Goal: Task Accomplishment & Management: Use online tool/utility

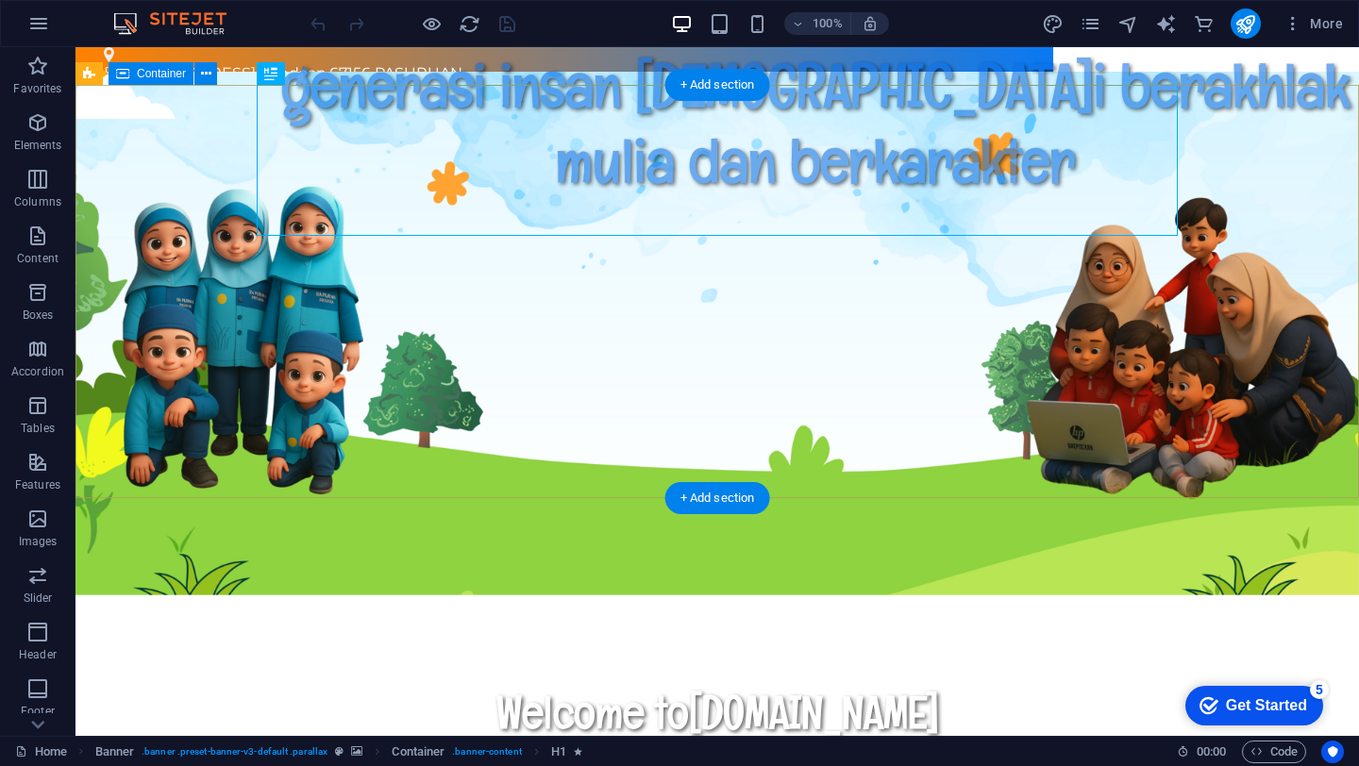
scroll to position [4, 0]
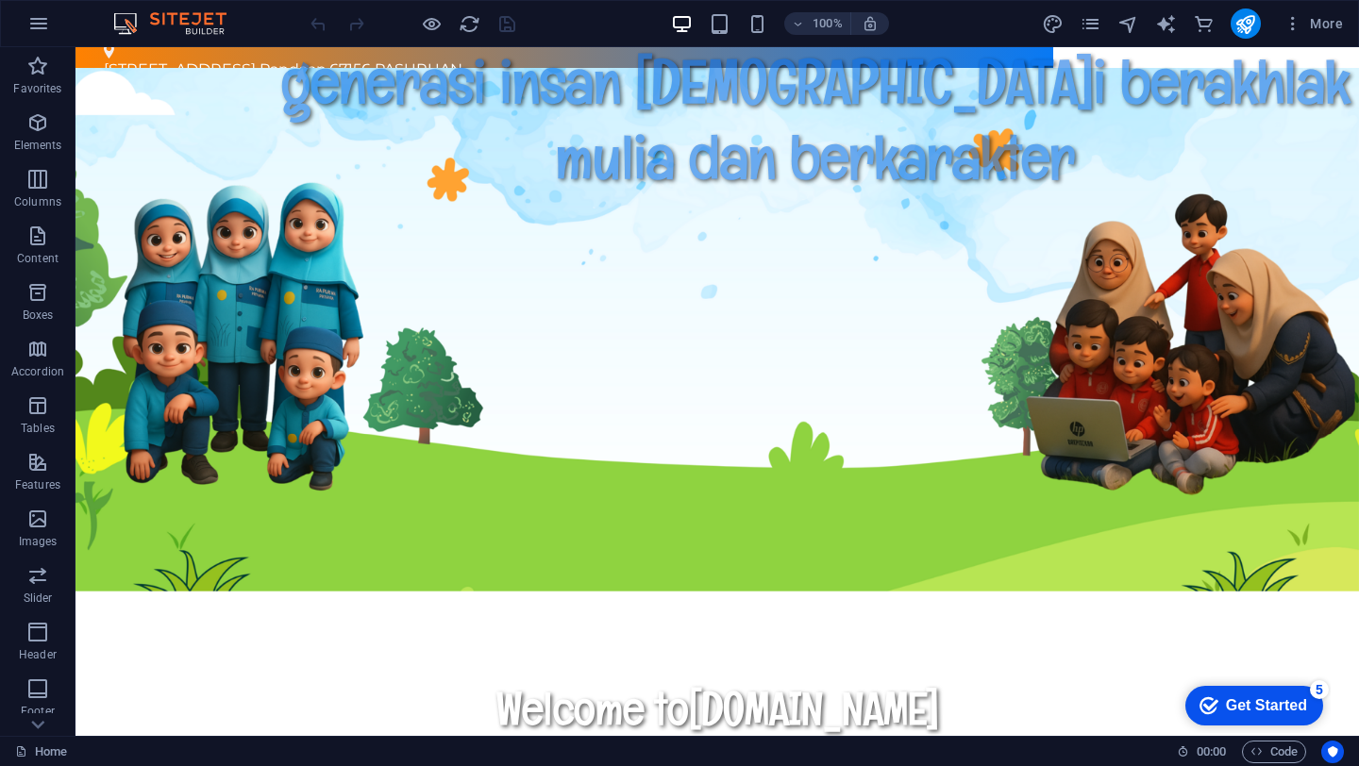
click at [159, 62] on icon at bounding box center [163, 59] width 10 height 20
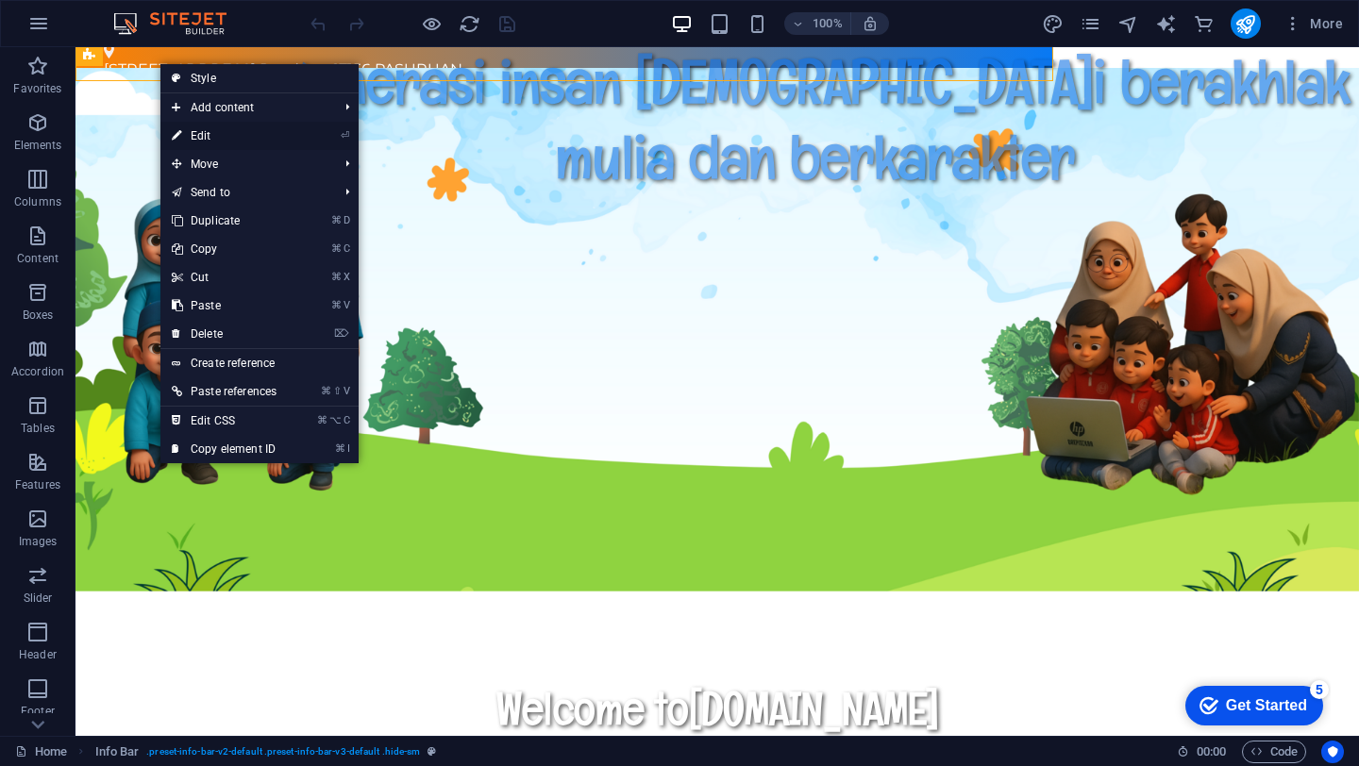
drag, startPoint x: 204, startPoint y: 136, endPoint x: 596, endPoint y: 120, distance: 392.8
click at [204, 136] on link "⏎ Edit" at bounding box center [223, 136] width 127 height 28
select select "rem"
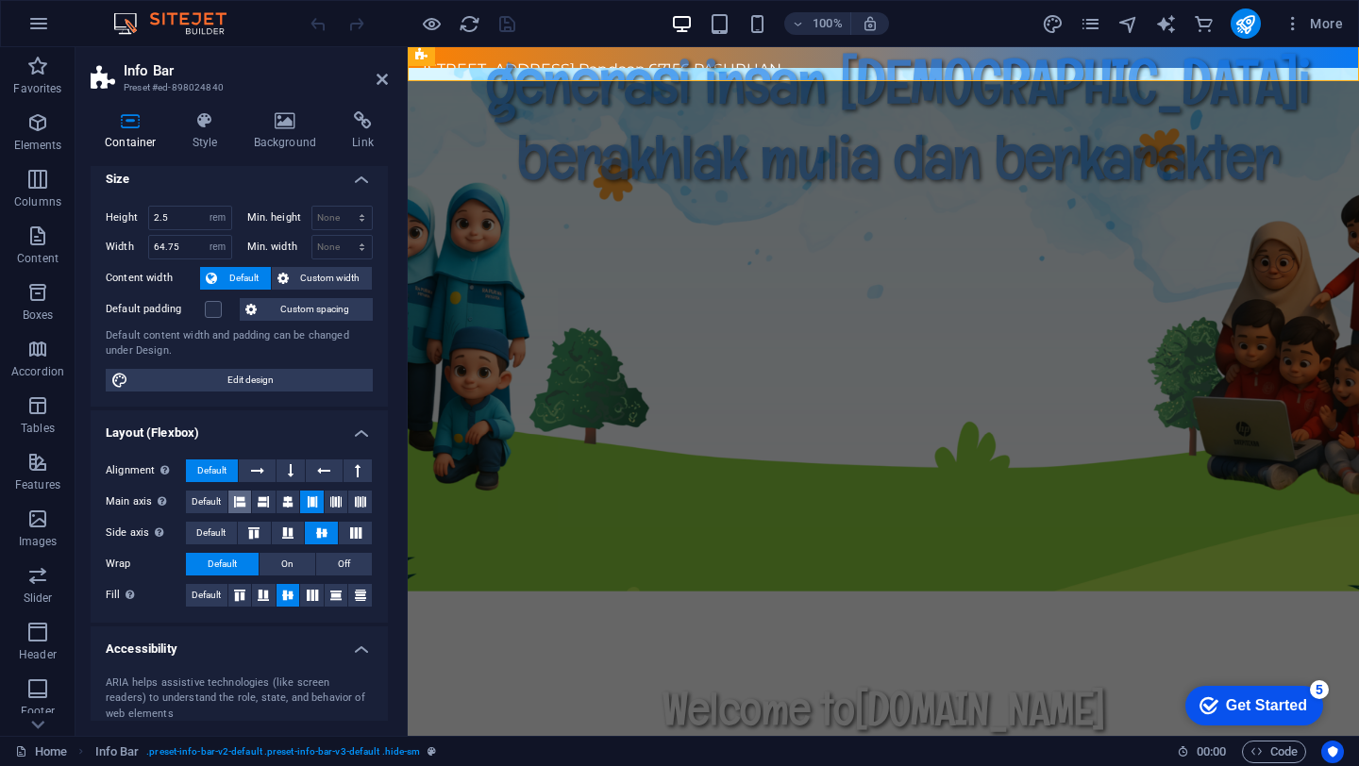
scroll to position [0, 0]
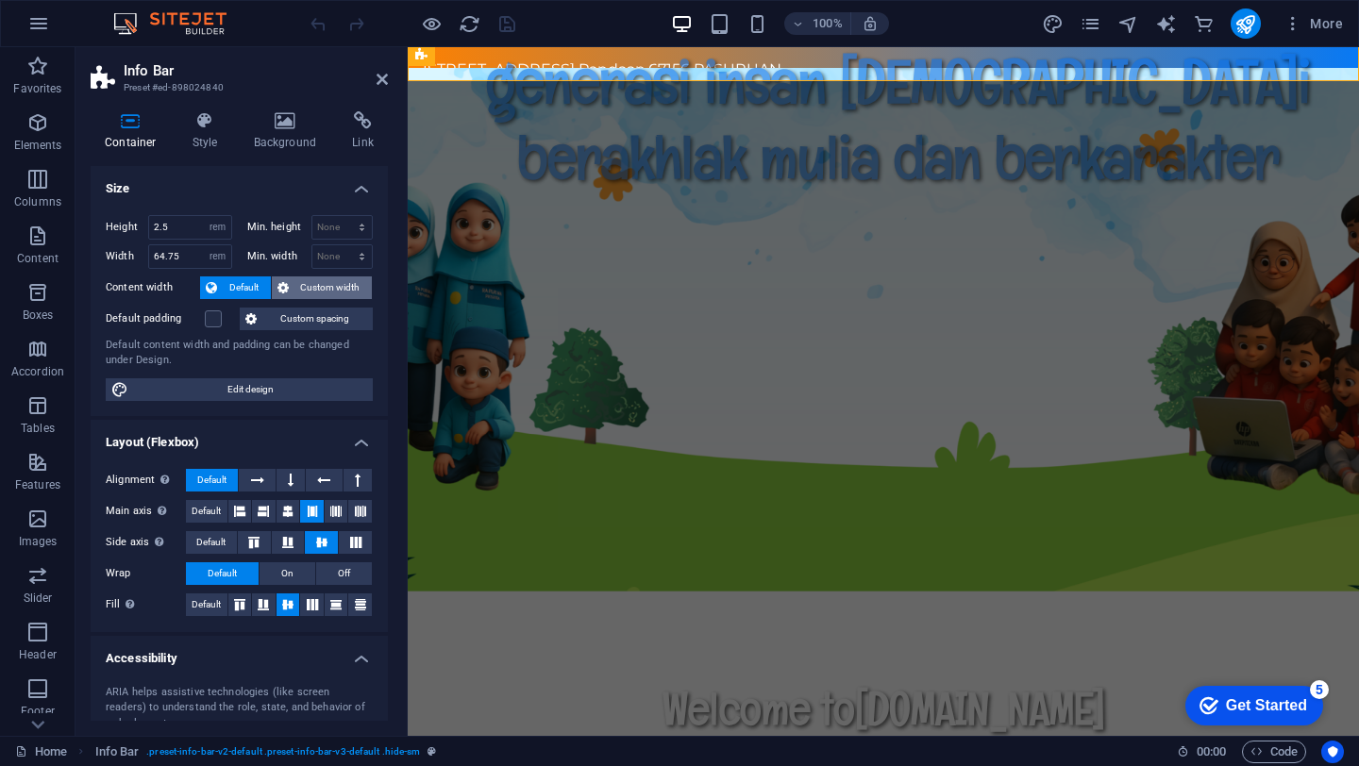
click at [289, 296] on button "Custom width" at bounding box center [322, 287] width 101 height 23
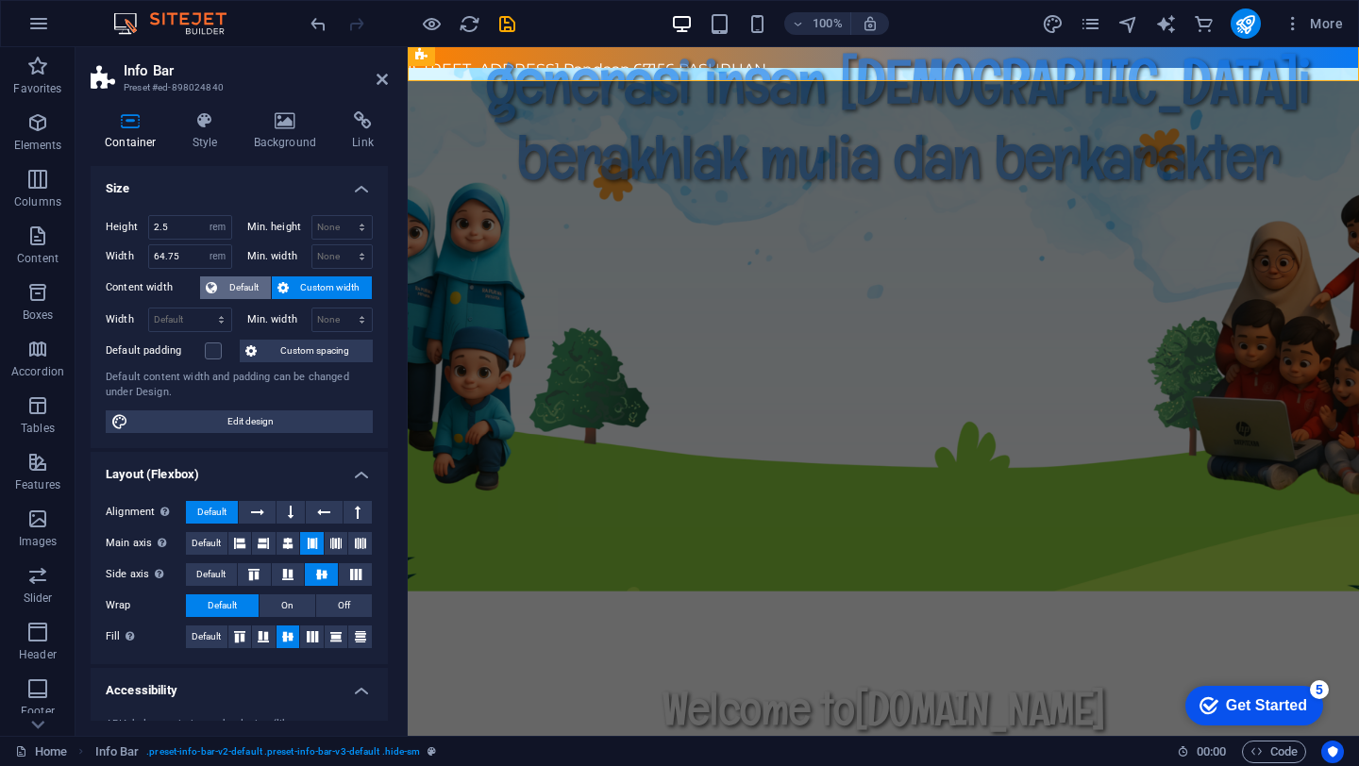
click at [246, 292] on span "Default" at bounding box center [244, 287] width 42 height 23
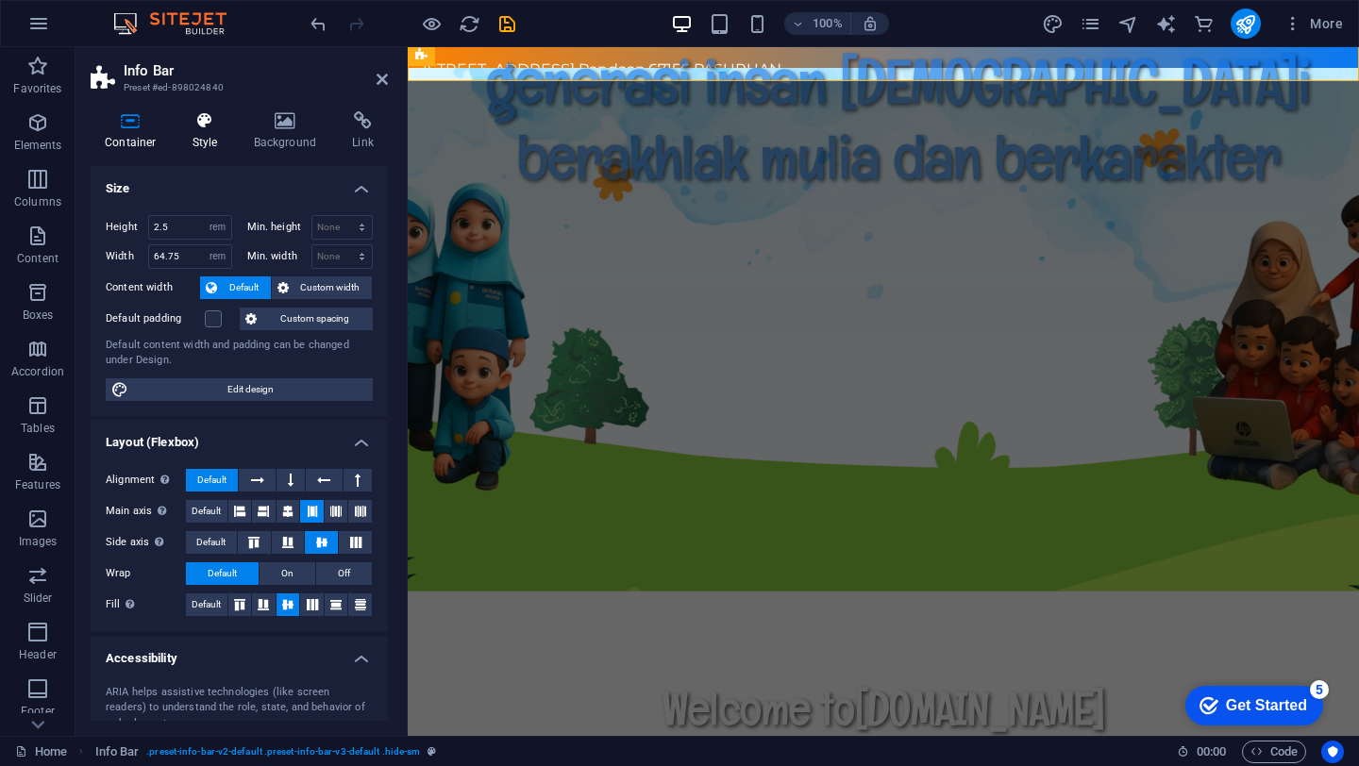
click at [213, 125] on icon at bounding box center [205, 120] width 54 height 19
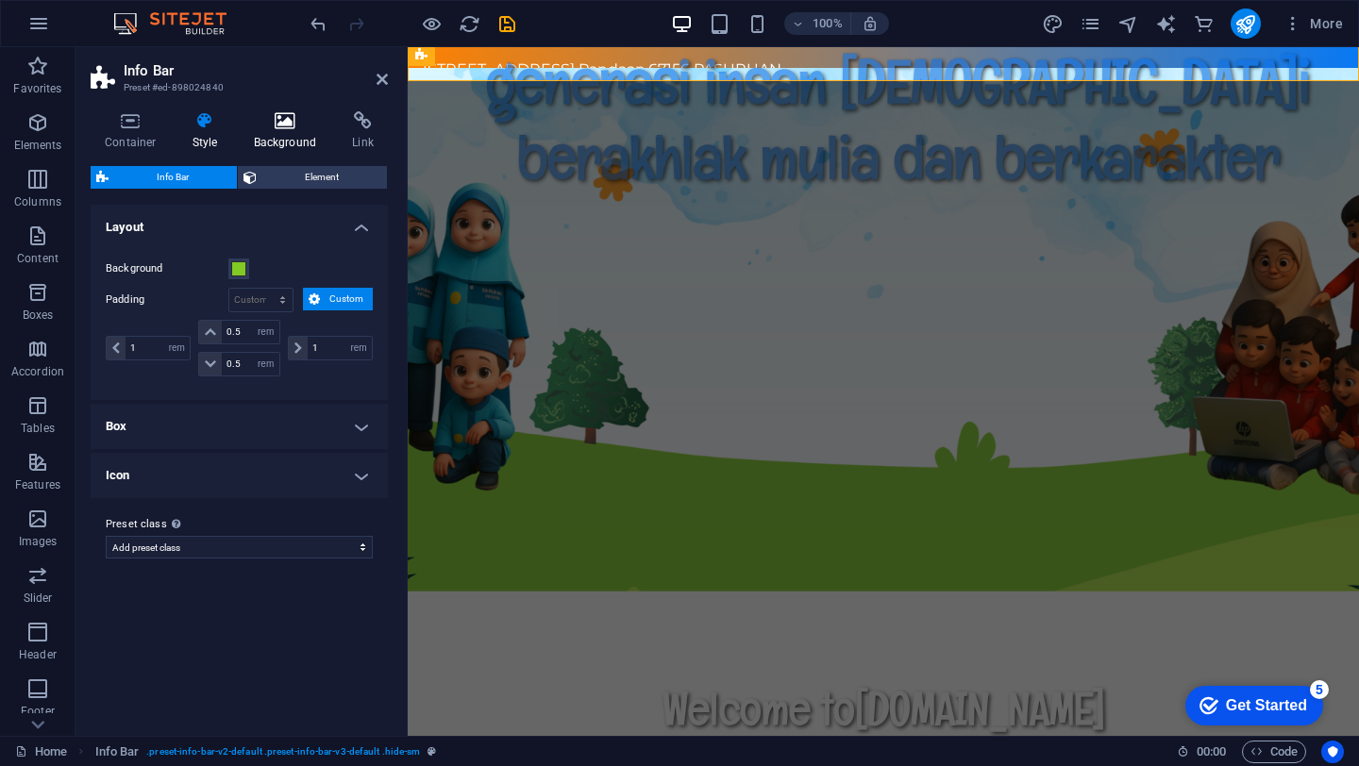
click at [282, 131] on h4 "Background" at bounding box center [289, 131] width 99 height 40
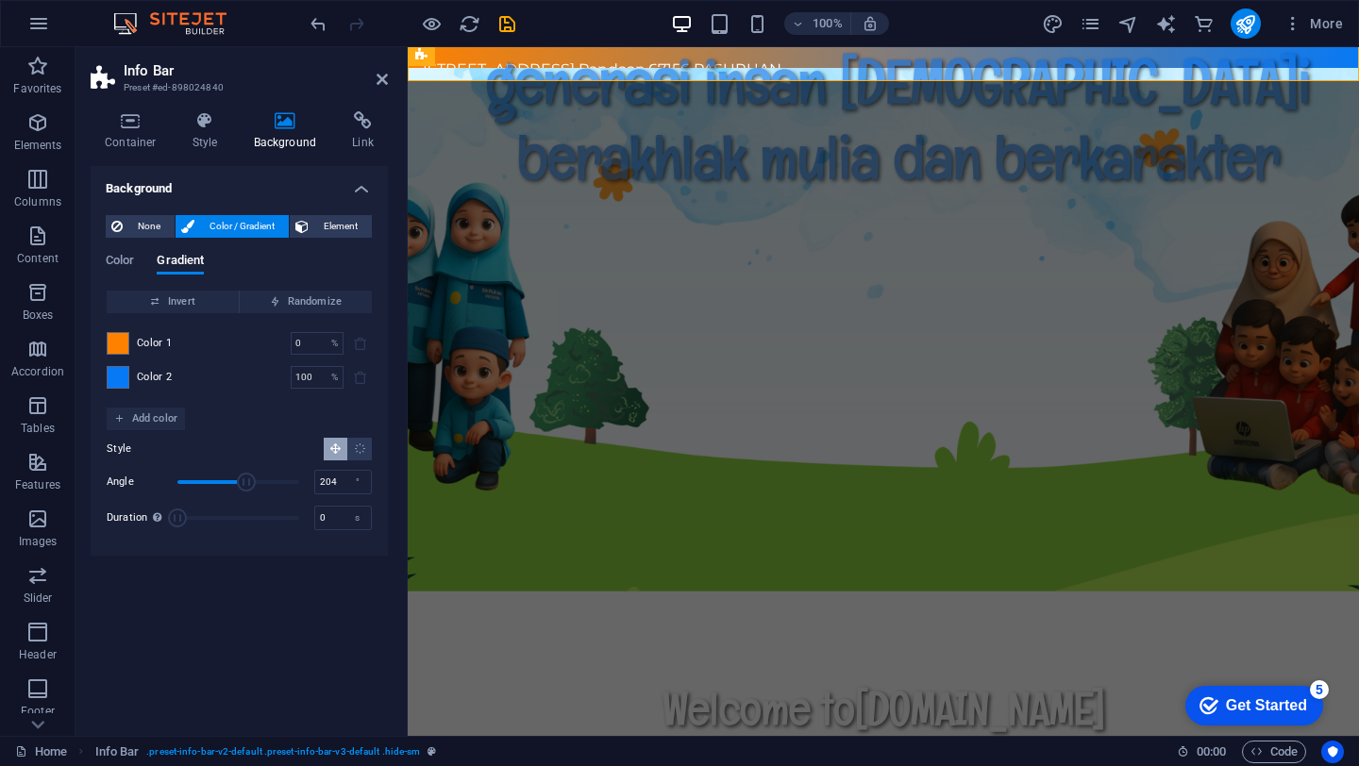
type input "198"
drag, startPoint x: 217, startPoint y: 483, endPoint x: 244, endPoint y: 482, distance: 27.4
click at [244, 482] on span "Angle" at bounding box center [246, 482] width 19 height 19
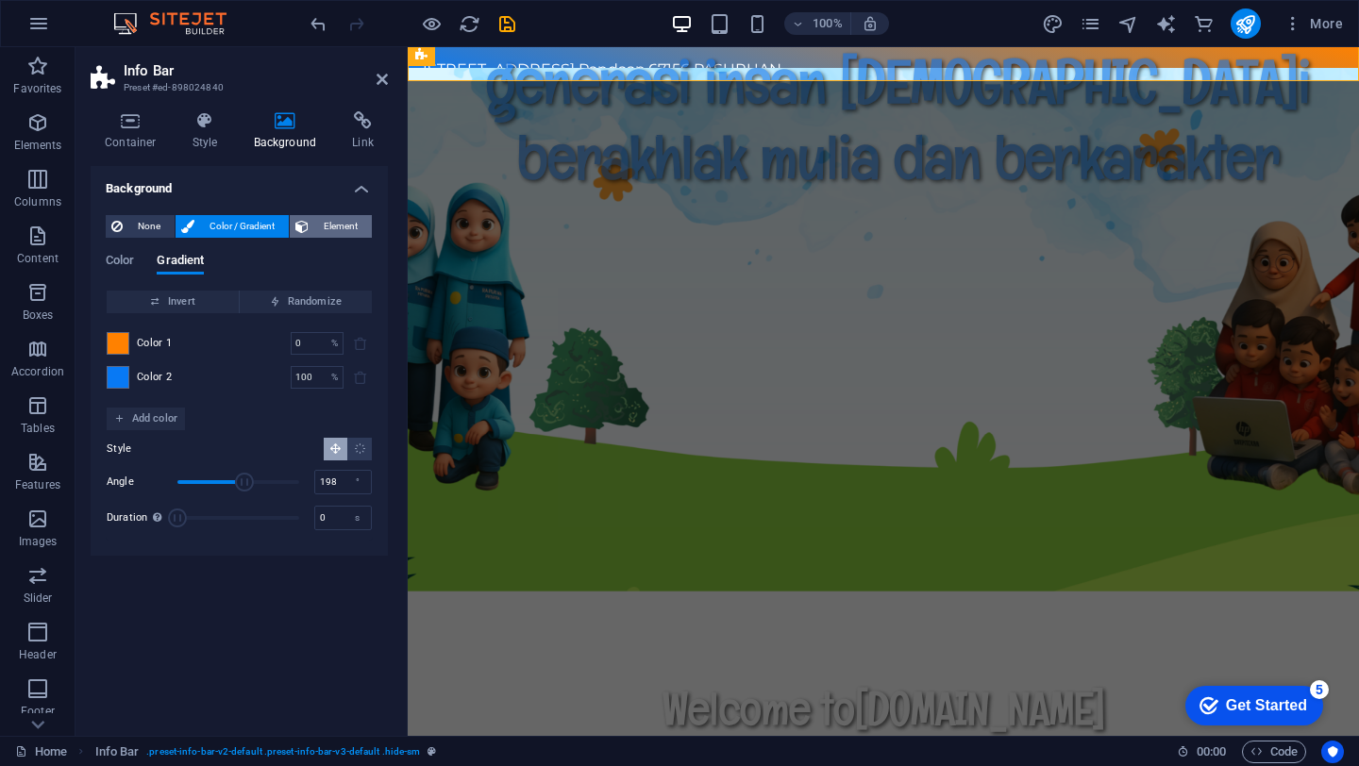
click at [340, 225] on span "Element" at bounding box center [340, 226] width 52 height 23
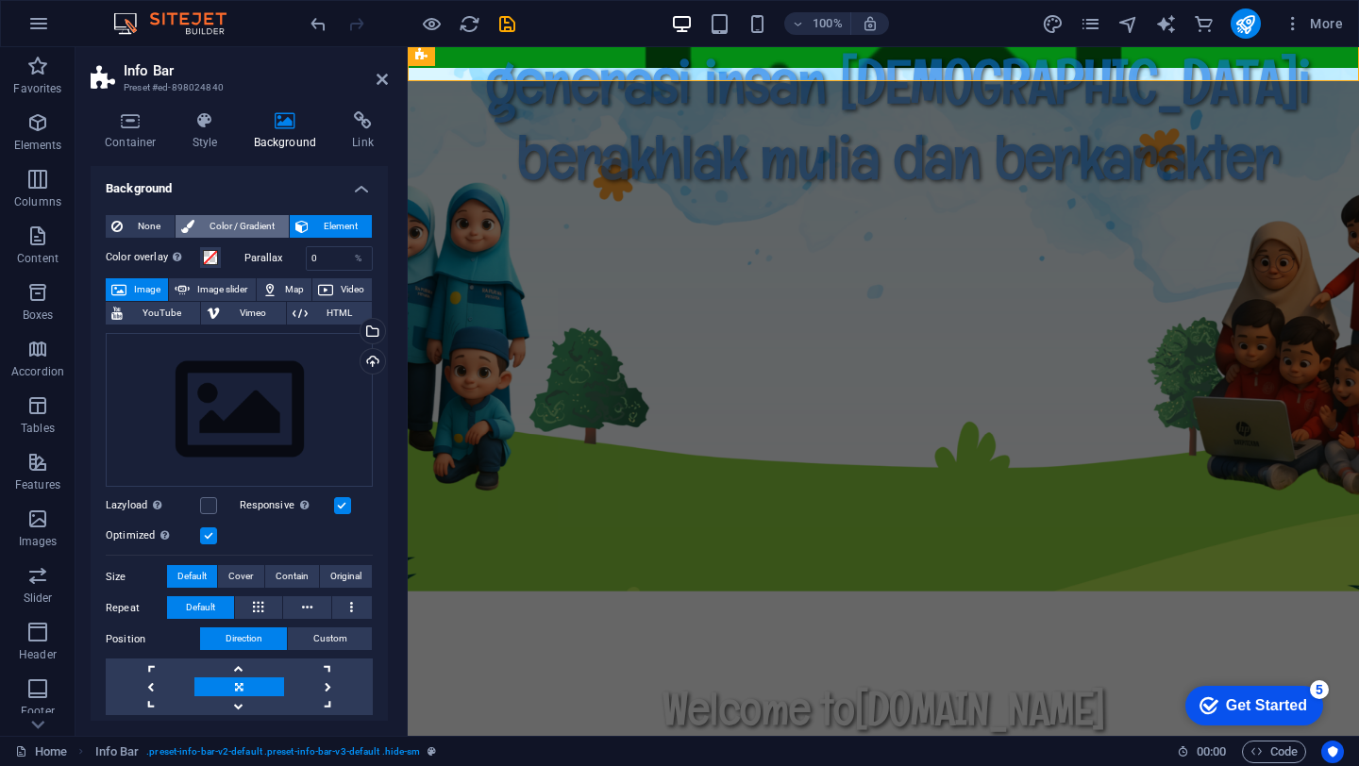
click at [241, 226] on span "Color / Gradient" at bounding box center [241, 226] width 83 height 23
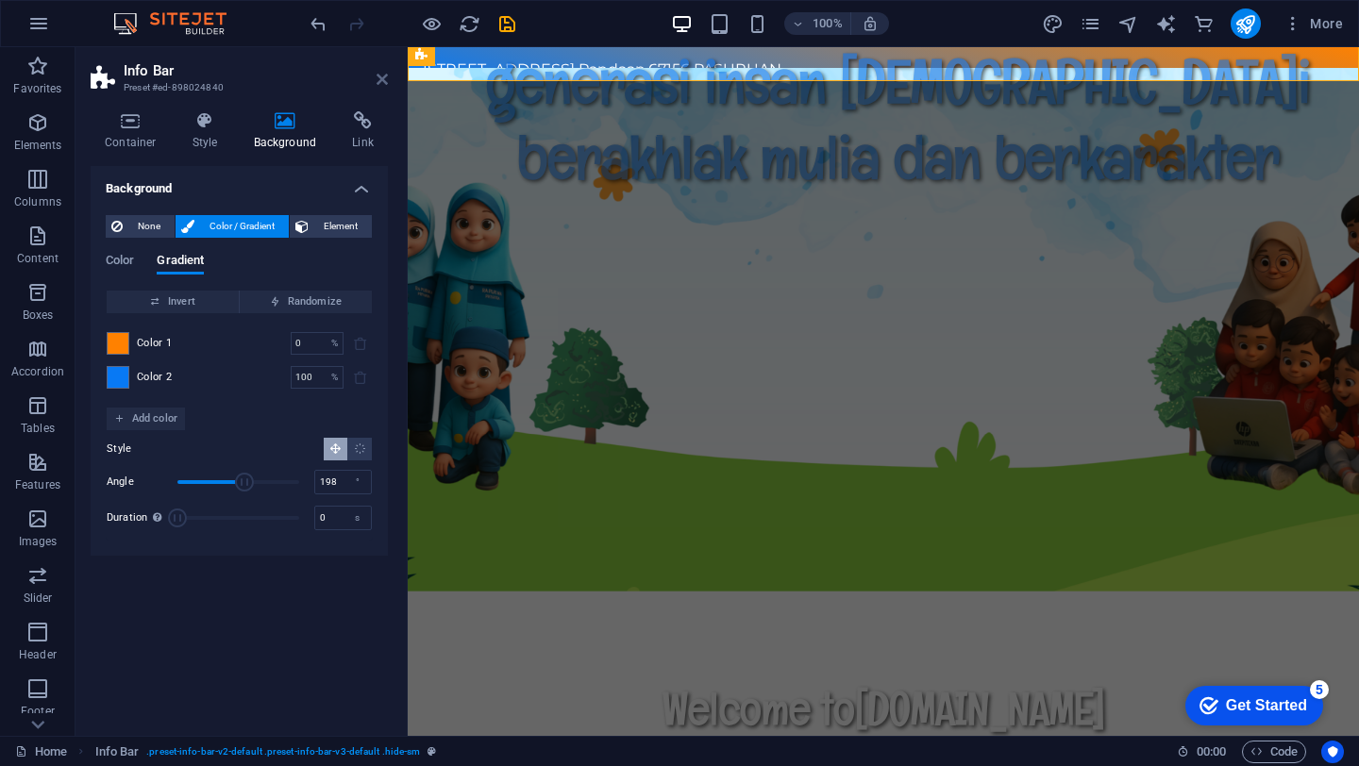
click at [382, 81] on icon at bounding box center [381, 79] width 11 height 15
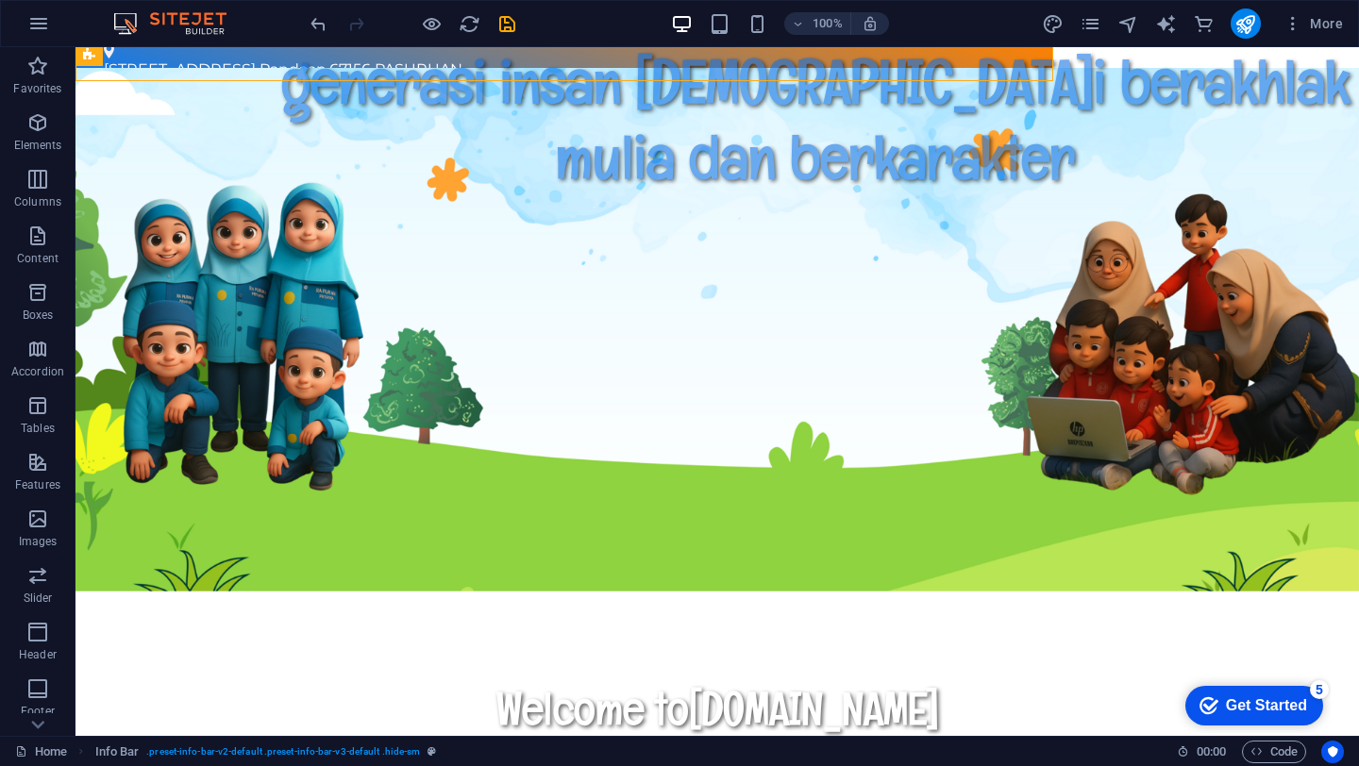
click at [129, 60] on span "Info Bar" at bounding box center [123, 58] width 40 height 11
click at [237, 59] on icon at bounding box center [234, 55] width 10 height 20
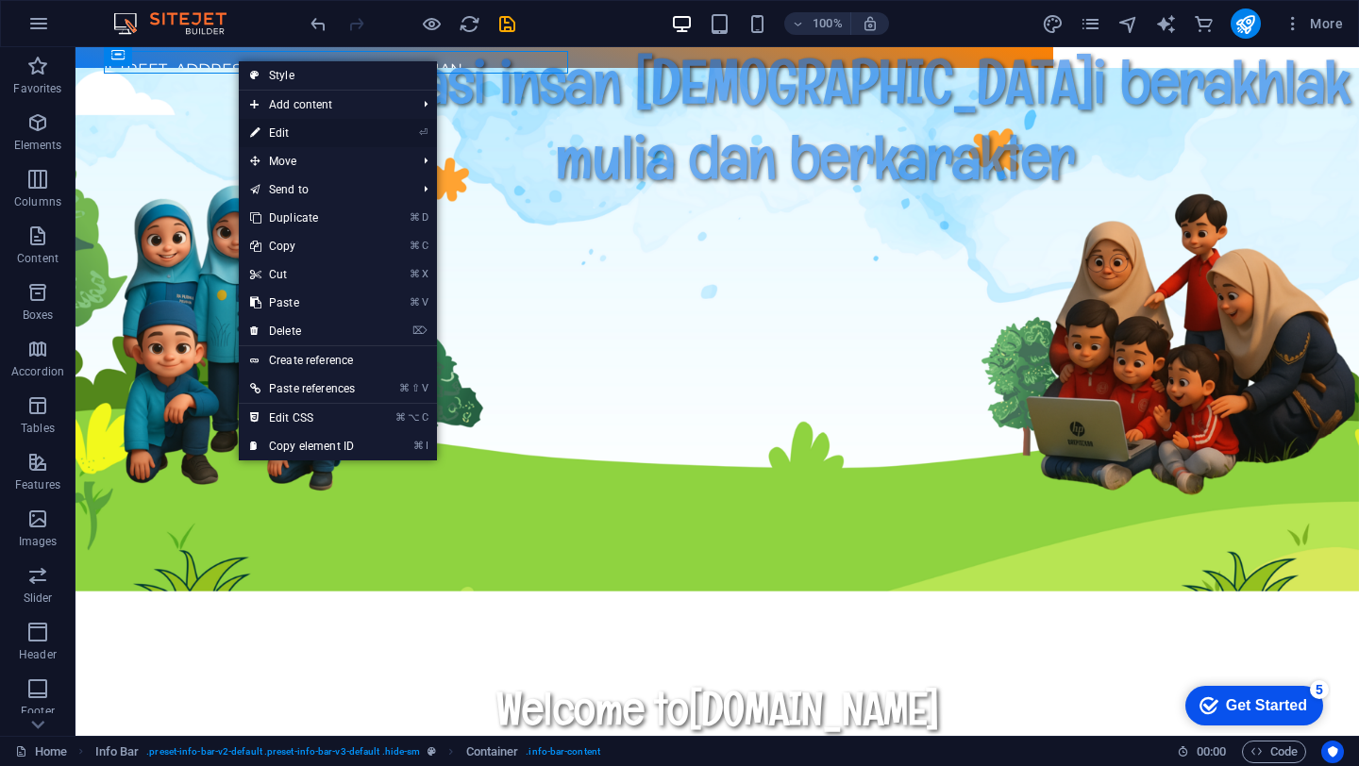
click at [257, 128] on icon at bounding box center [254, 133] width 9 height 28
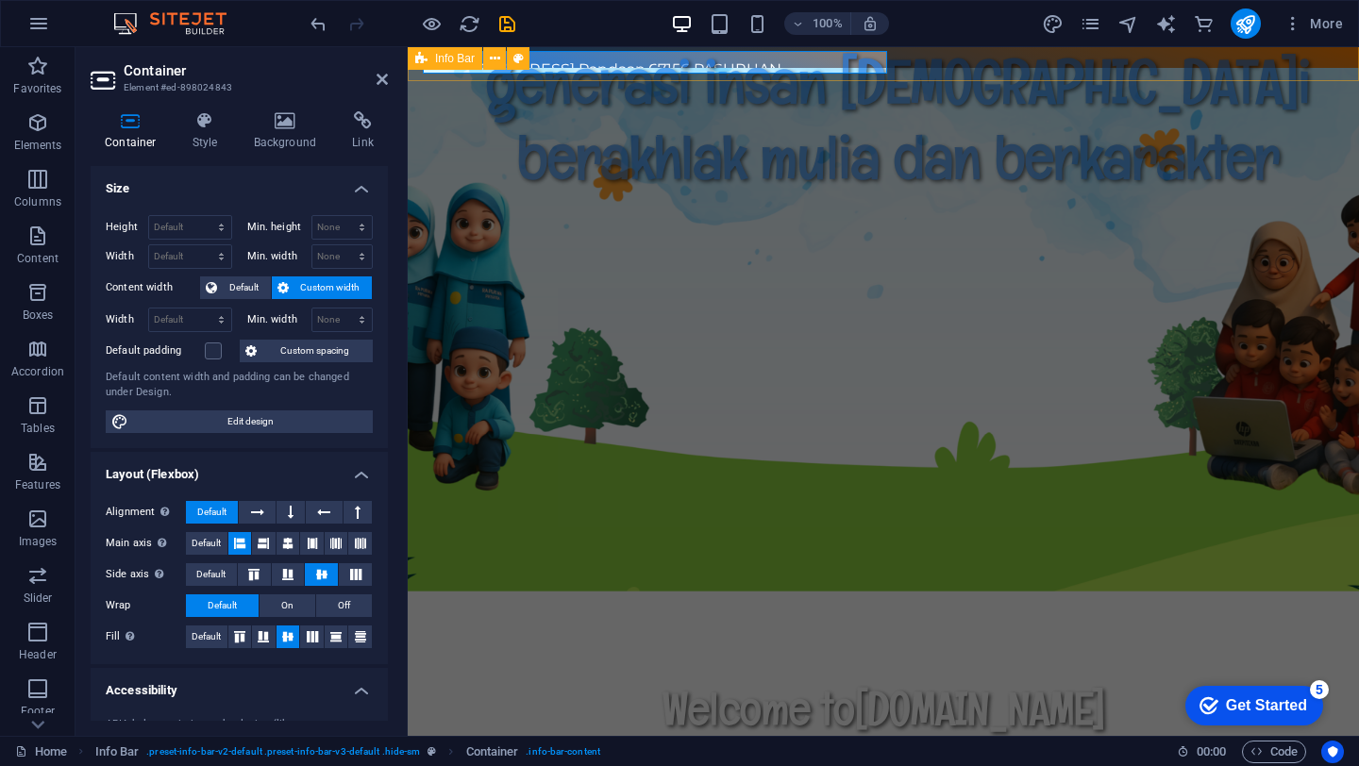
click at [1031, 62] on div "[STREET_ADDRESS]AN [PHONE_NUMBER]" at bounding box center [883, 62] width 951 height 38
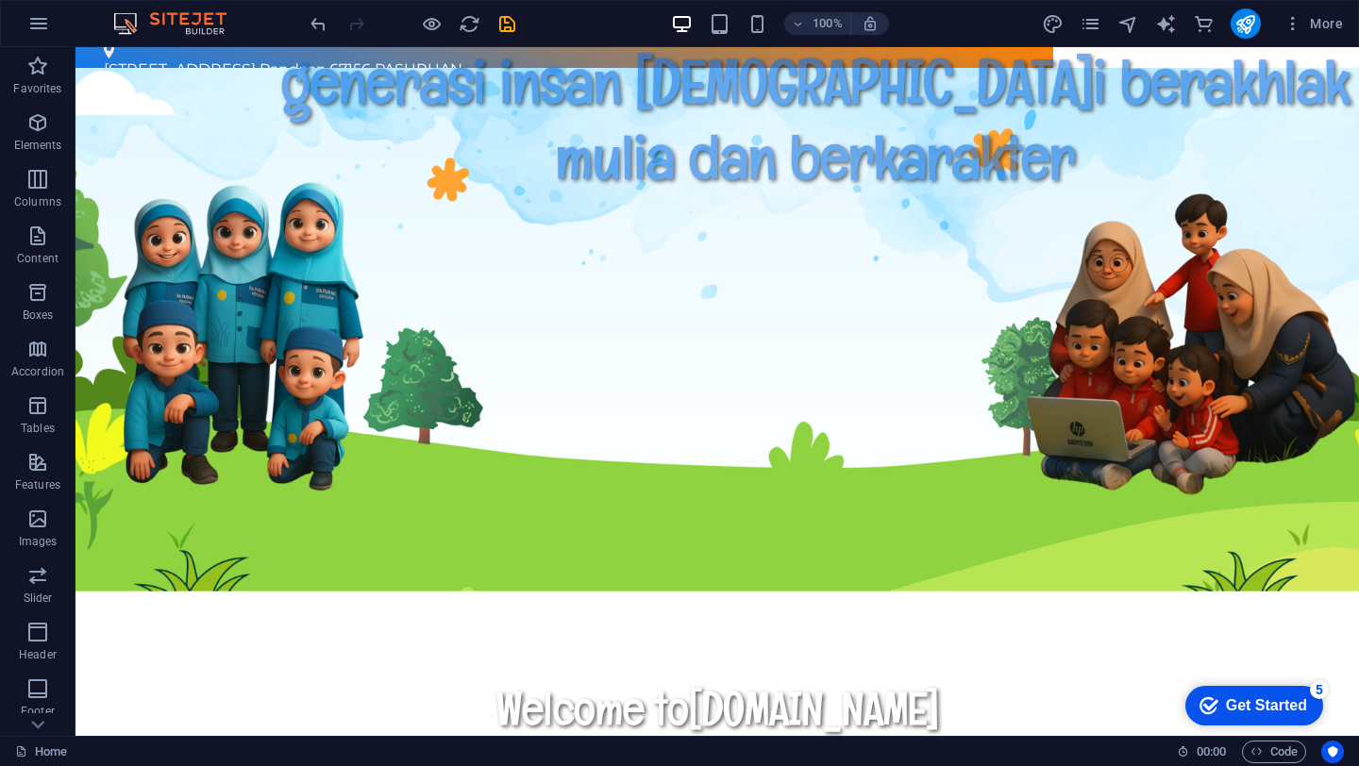
click at [128, 58] on div "[STREET_ADDRESS]" at bounding box center [557, 69] width 906 height 23
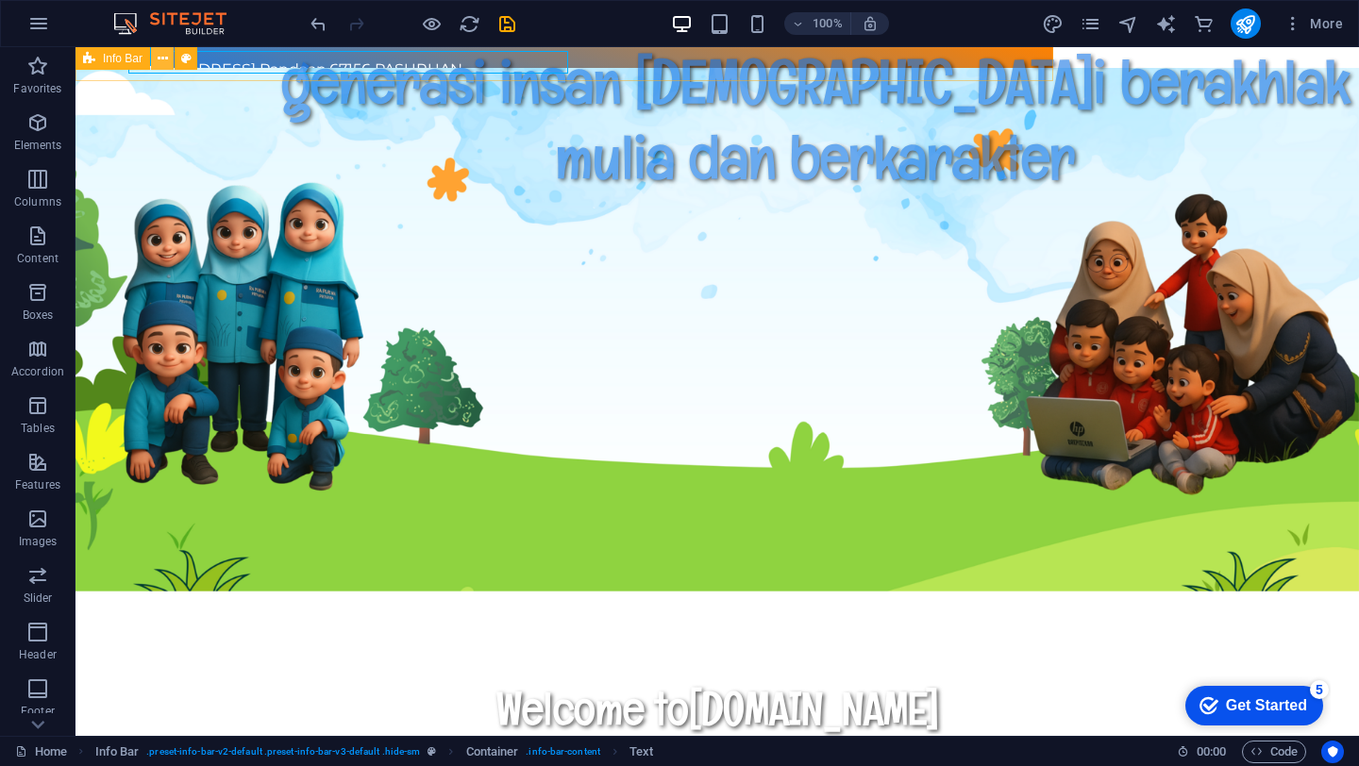
click at [169, 58] on button at bounding box center [162, 58] width 23 height 23
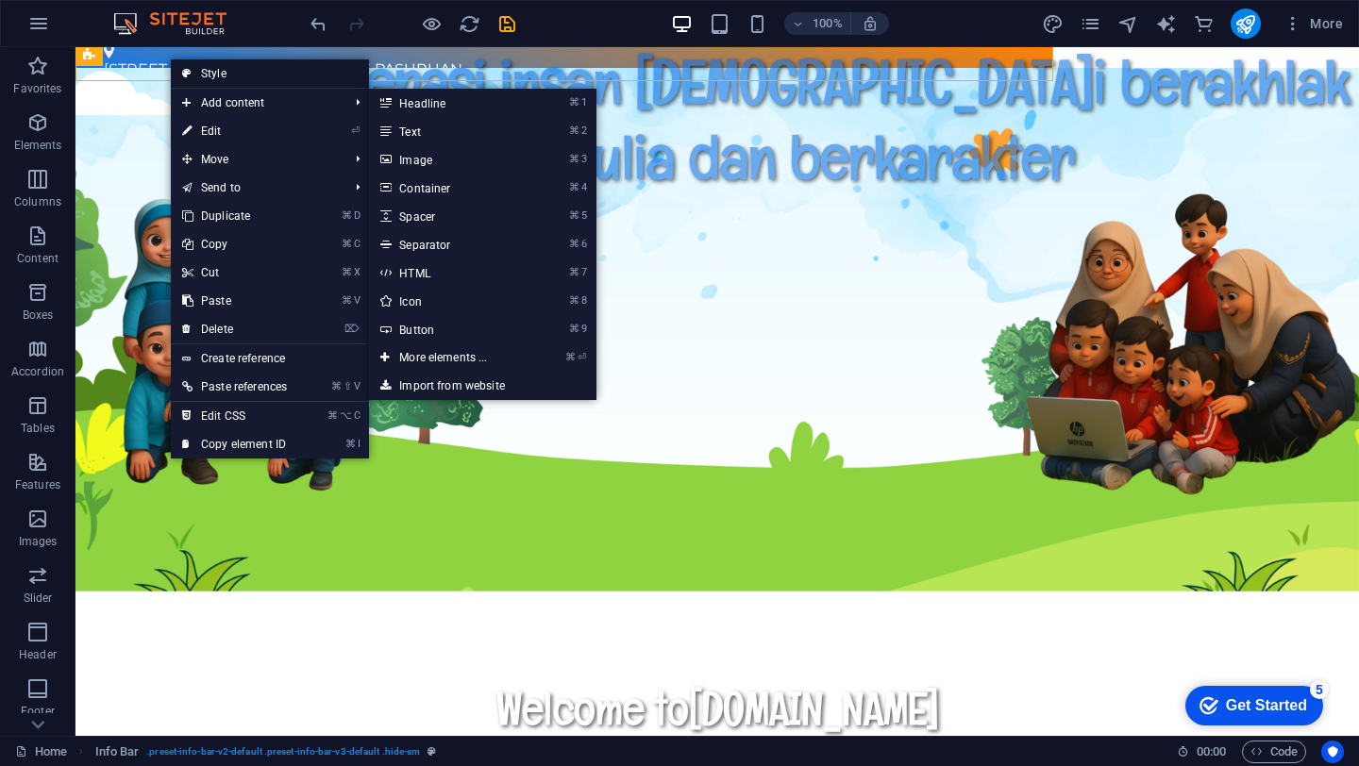
click at [209, 74] on link "Style" at bounding box center [270, 73] width 198 height 28
select select "rem"
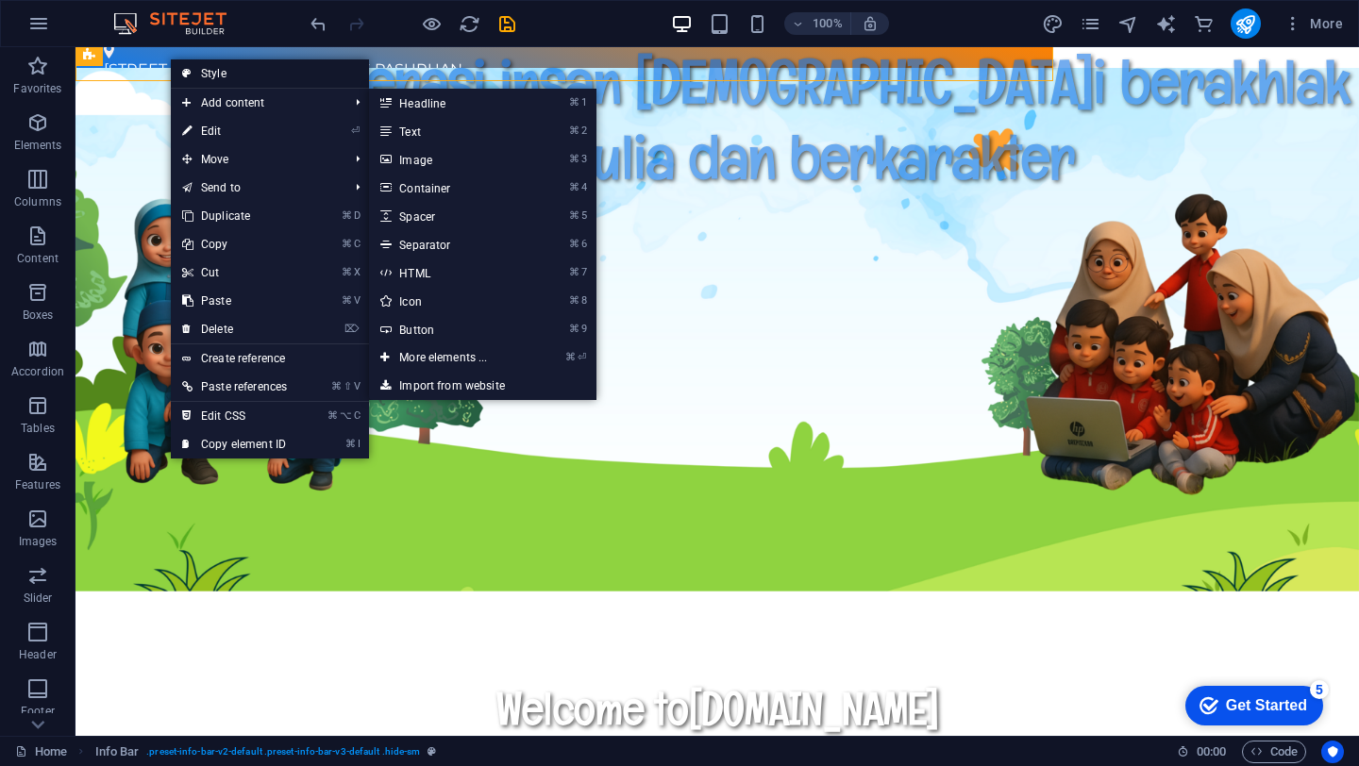
select select
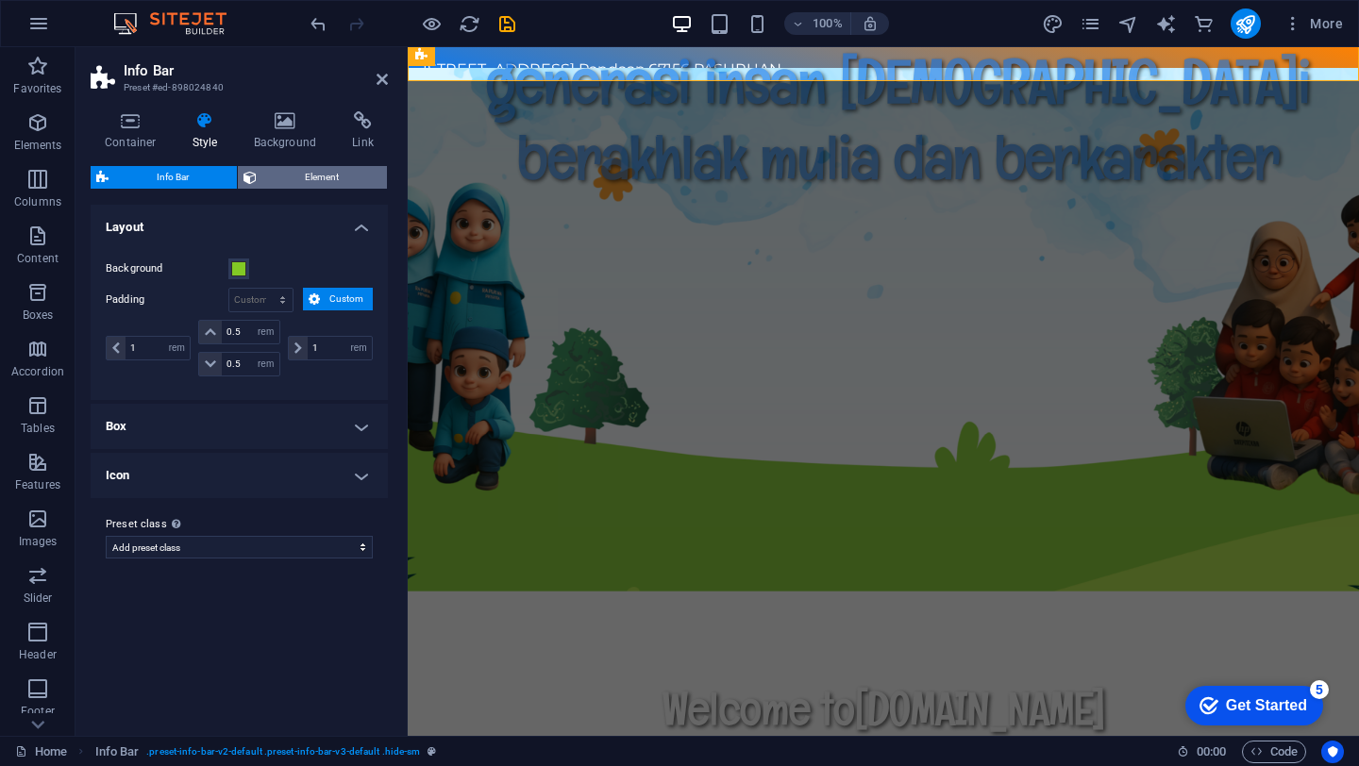
click at [325, 175] on span "Element" at bounding box center [321, 177] width 119 height 23
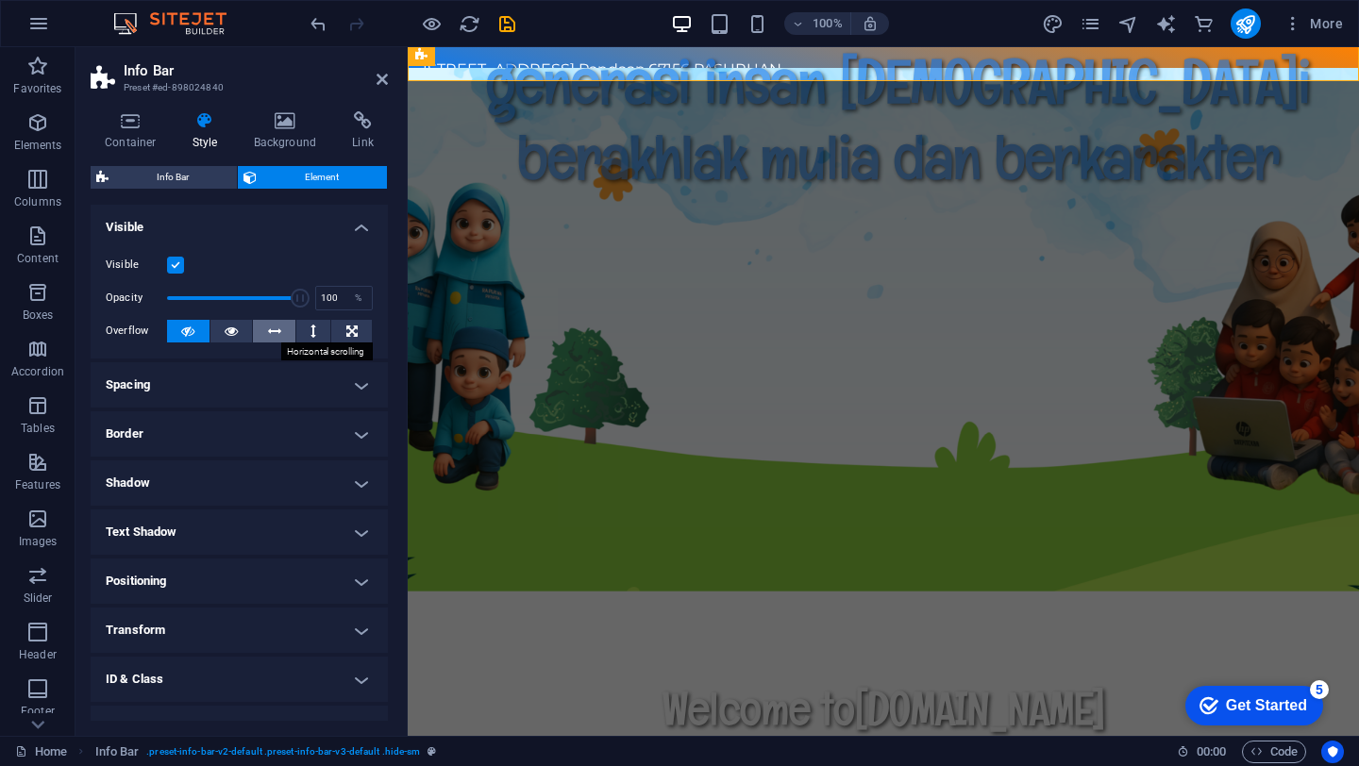
click at [275, 330] on icon at bounding box center [274, 331] width 13 height 23
click at [386, 84] on icon at bounding box center [381, 79] width 11 height 15
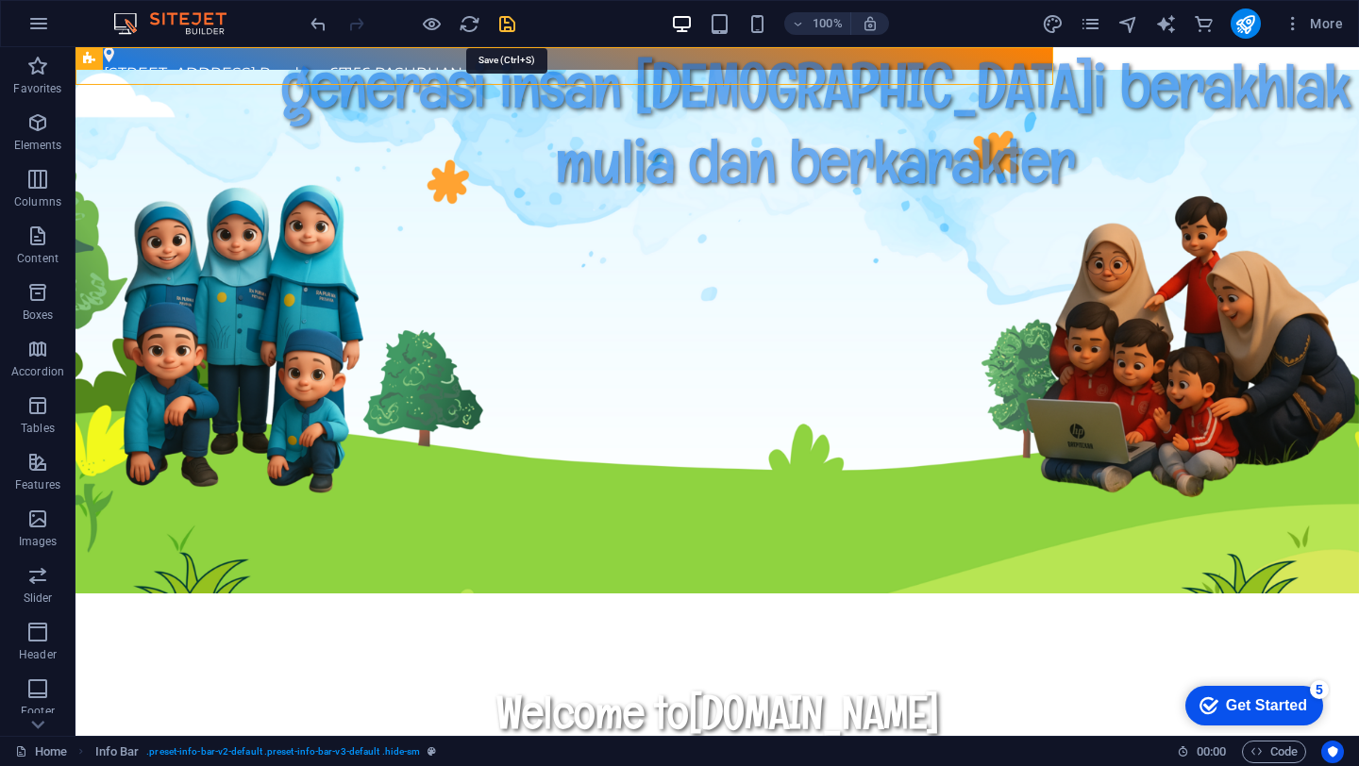
click at [498, 24] on icon "save" at bounding box center [507, 24] width 22 height 22
